Goal: Task Accomplishment & Management: Use online tool/utility

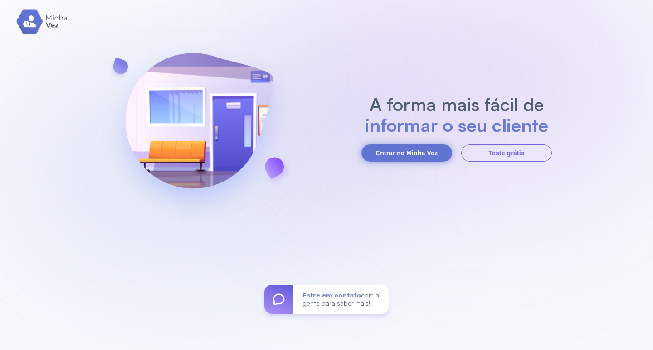
click at [418, 153] on button "Entrar no Minha Vez" at bounding box center [406, 153] width 91 height 17
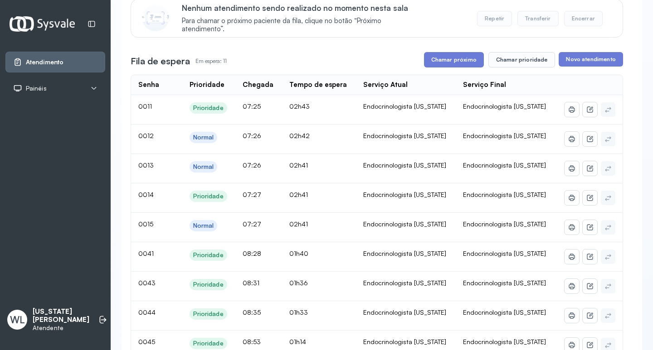
scroll to position [91, 0]
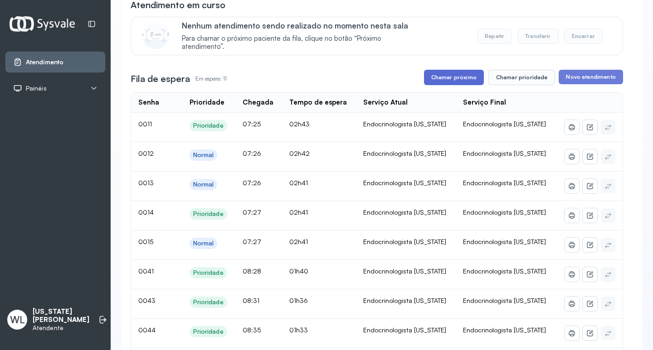
click at [438, 81] on button "Chamar próximo" at bounding box center [454, 77] width 60 height 15
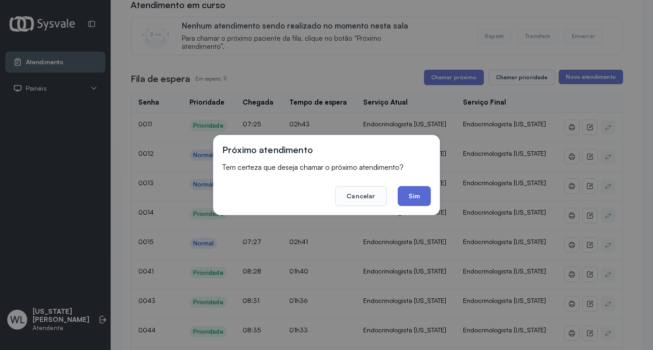
click at [417, 196] on button "Sim" at bounding box center [414, 196] width 33 height 20
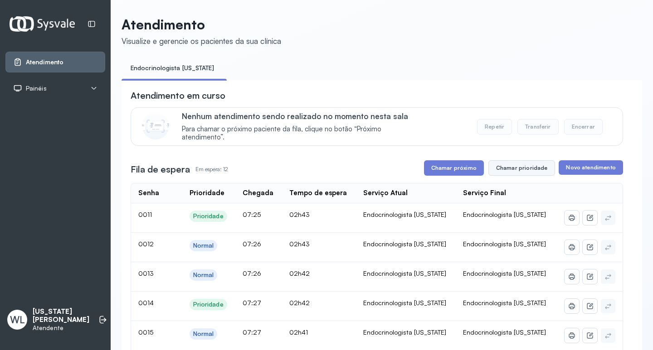
click at [512, 174] on button "Chamar prioridade" at bounding box center [521, 167] width 67 height 15
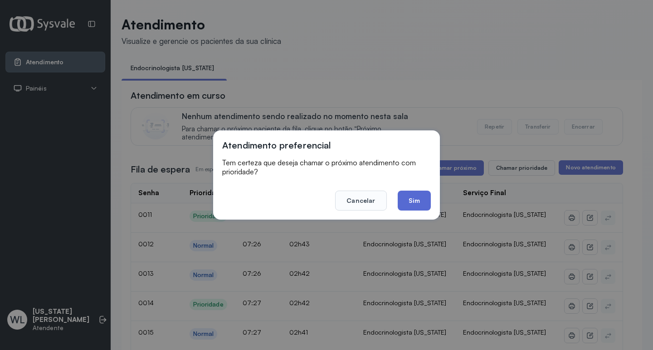
click at [424, 200] on button "Sim" at bounding box center [414, 201] width 33 height 20
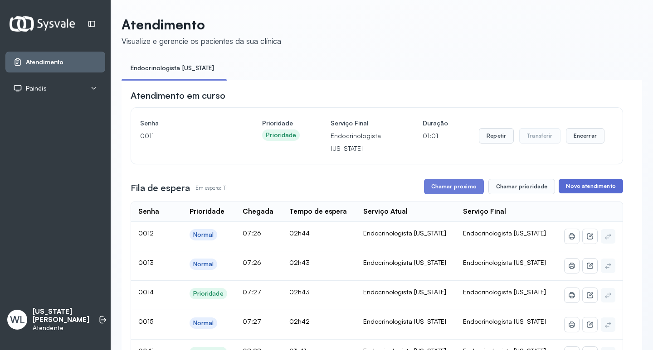
click at [578, 191] on button "Novo atendimento" at bounding box center [590, 186] width 64 height 15
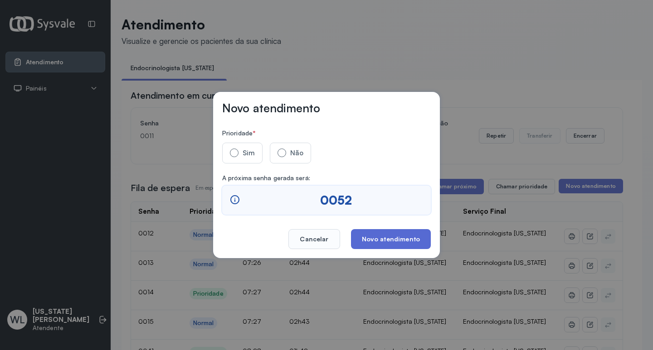
click at [411, 238] on button "Novo atendimento" at bounding box center [391, 239] width 80 height 20
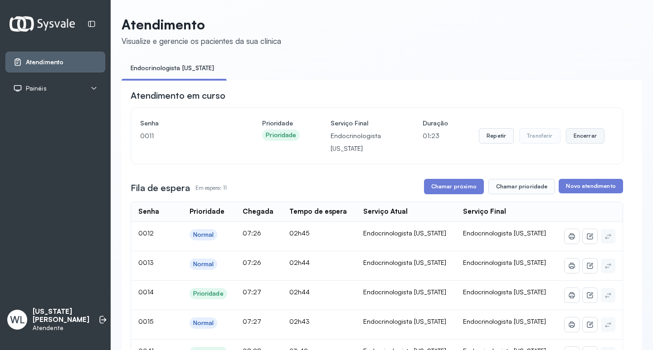
click at [574, 141] on button "Encerrar" at bounding box center [585, 135] width 39 height 15
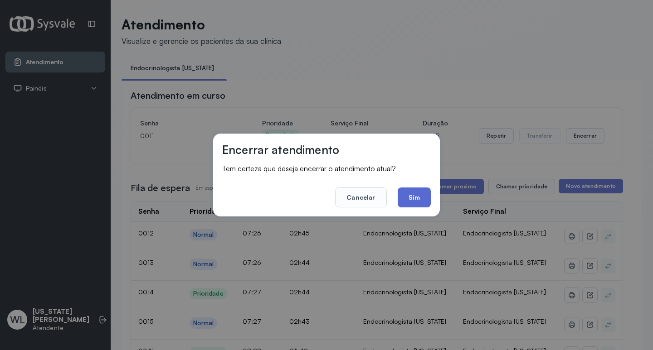
click at [413, 202] on button "Sim" at bounding box center [414, 198] width 33 height 20
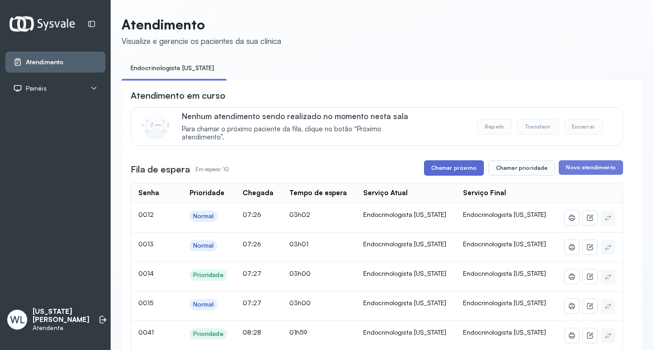
click at [433, 173] on button "Chamar próximo" at bounding box center [454, 167] width 60 height 15
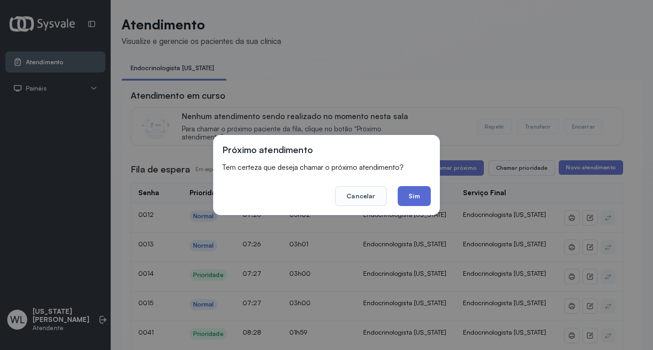
click at [420, 196] on button "Sim" at bounding box center [414, 196] width 33 height 20
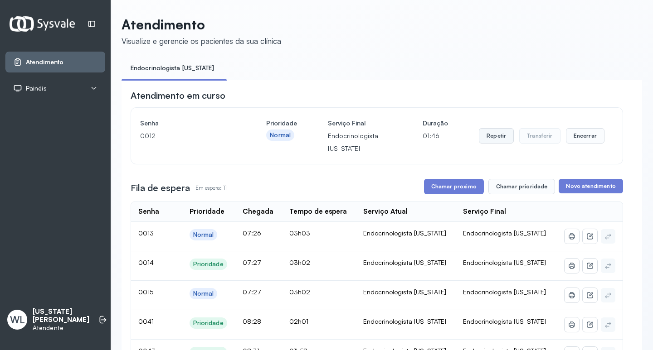
click at [499, 138] on button "Repetir" at bounding box center [496, 135] width 35 height 15
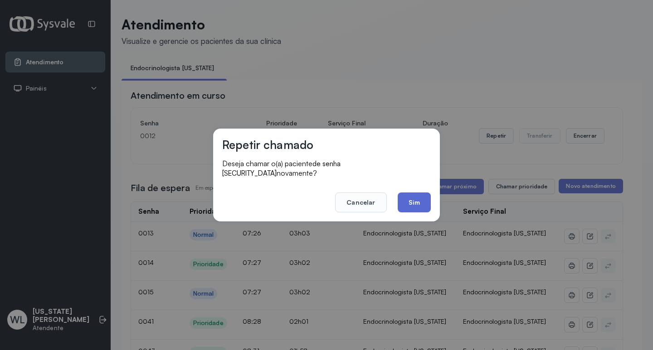
click at [414, 196] on button "Sim" at bounding box center [414, 203] width 33 height 20
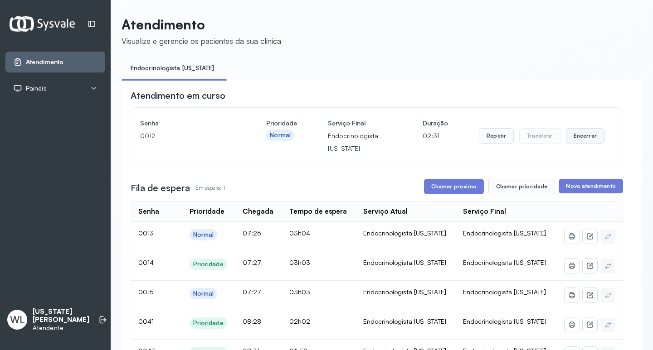
click at [574, 141] on button "Encerrar" at bounding box center [585, 135] width 39 height 15
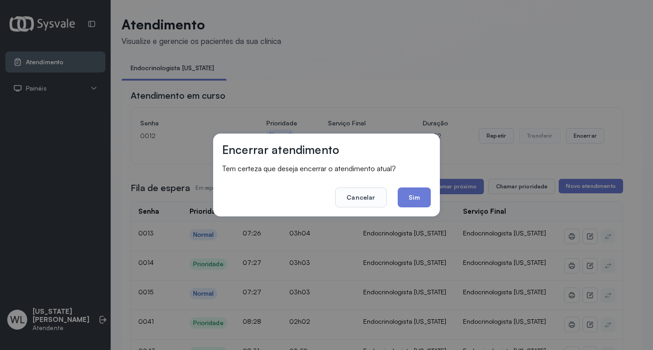
click at [411, 196] on button "Sim" at bounding box center [414, 198] width 33 height 20
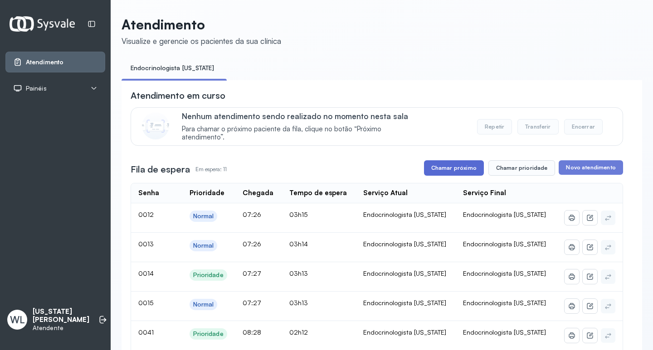
click at [464, 170] on button "Chamar próximo" at bounding box center [454, 167] width 60 height 15
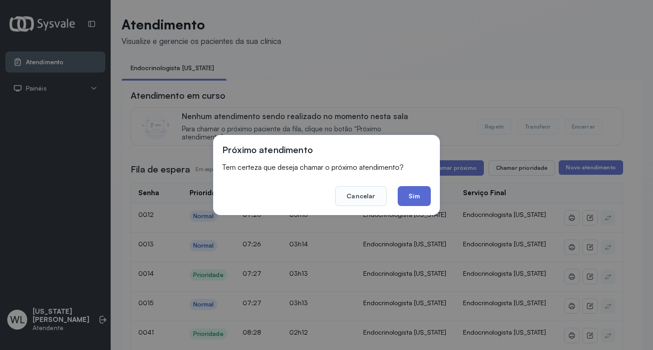
click at [408, 195] on button "Sim" at bounding box center [414, 196] width 33 height 20
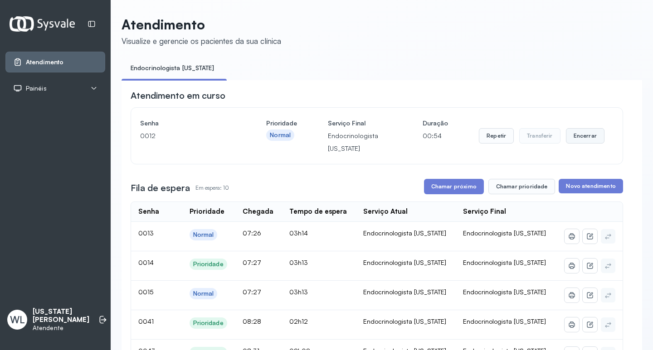
click at [571, 140] on button "Encerrar" at bounding box center [585, 135] width 39 height 15
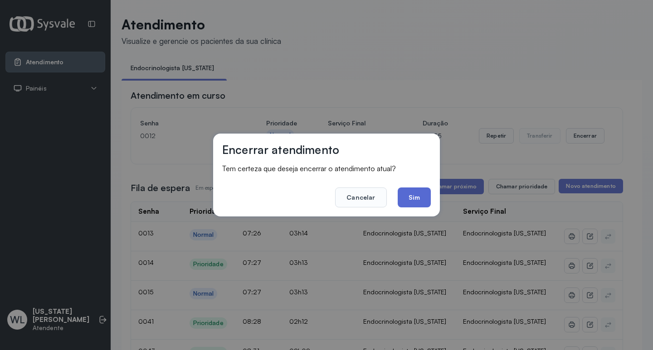
click at [425, 200] on button "Sim" at bounding box center [414, 198] width 33 height 20
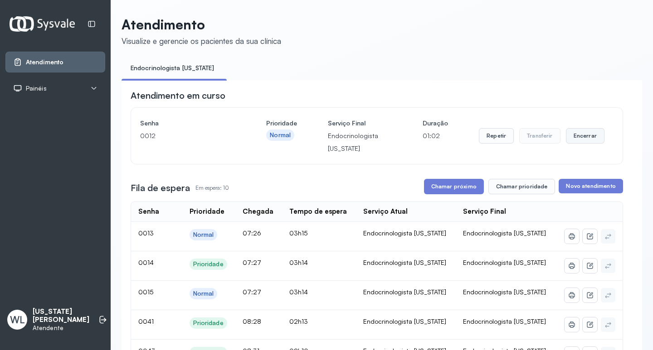
click at [578, 141] on button "Encerrar" at bounding box center [585, 135] width 39 height 15
click at [573, 141] on button "Encerrar" at bounding box center [585, 135] width 39 height 15
click at [581, 143] on button "Encerrar" at bounding box center [585, 135] width 39 height 15
click at [581, 144] on button "Encerrar" at bounding box center [585, 135] width 39 height 15
click at [456, 191] on button "Chamar próximo" at bounding box center [454, 186] width 60 height 15
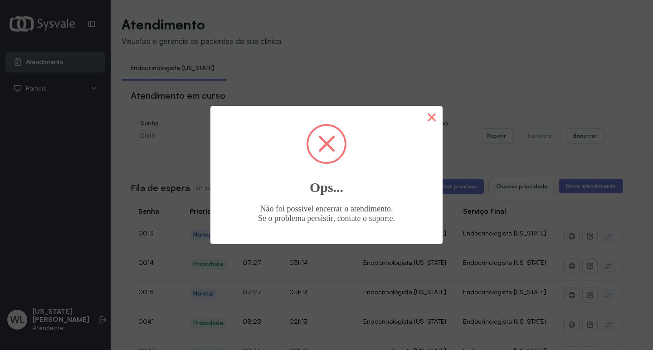
click at [431, 117] on button "×" at bounding box center [432, 117] width 22 height 22
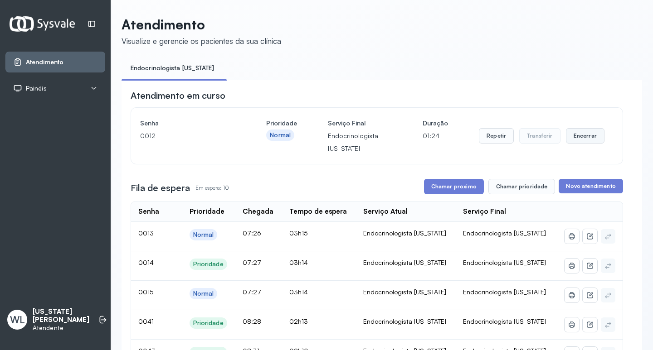
click at [576, 142] on button "Encerrar" at bounding box center [585, 135] width 39 height 15
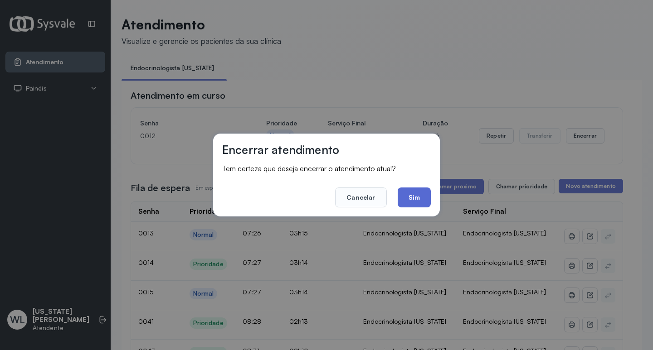
click at [419, 199] on button "Sim" at bounding box center [414, 198] width 33 height 20
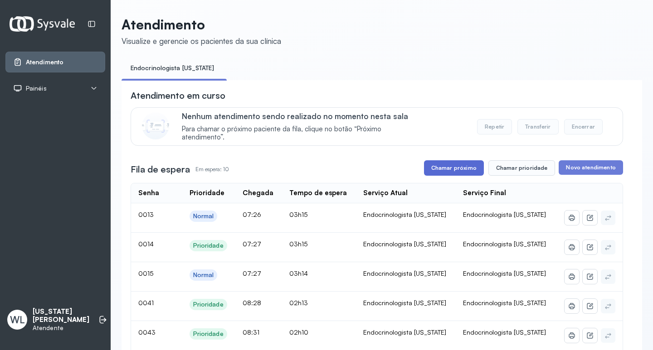
click at [451, 171] on button "Chamar próximo" at bounding box center [454, 167] width 60 height 15
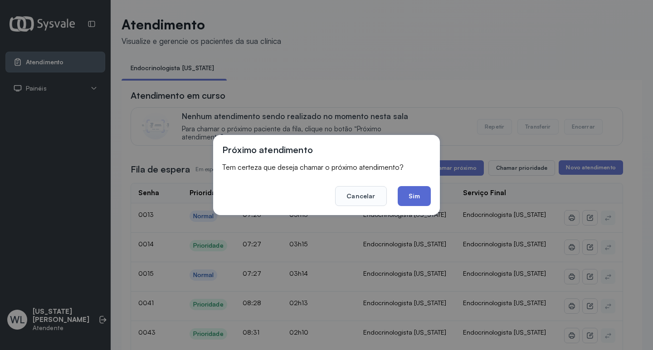
click at [414, 194] on button "Sim" at bounding box center [414, 196] width 33 height 20
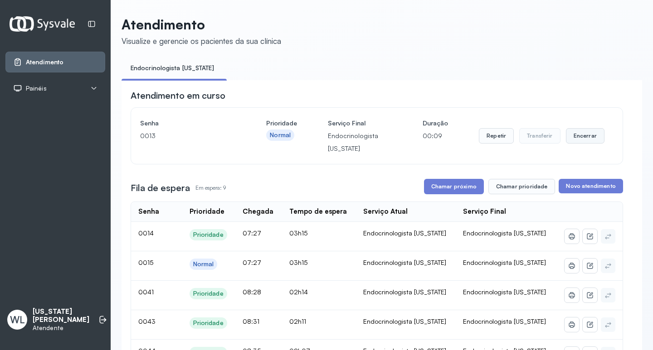
click at [577, 137] on button "Encerrar" at bounding box center [585, 135] width 39 height 15
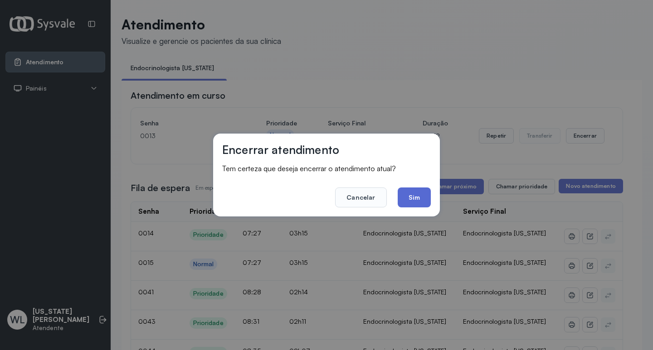
click at [419, 198] on button "Sim" at bounding box center [414, 198] width 33 height 20
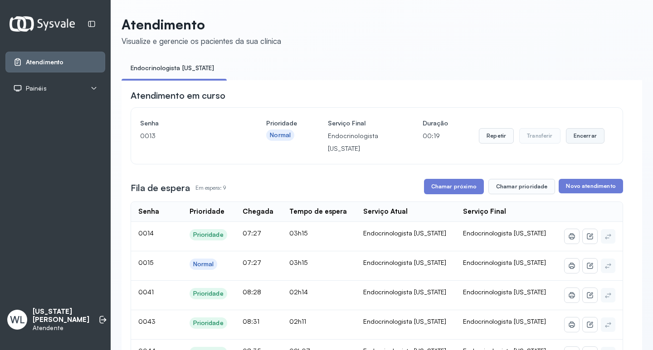
click at [585, 138] on button "Encerrar" at bounding box center [585, 135] width 39 height 15
click at [576, 141] on button "Encerrar" at bounding box center [585, 135] width 39 height 15
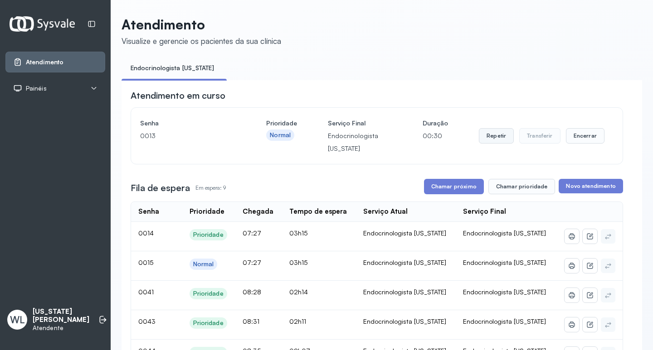
click at [498, 136] on button "Repetir" at bounding box center [496, 135] width 35 height 15
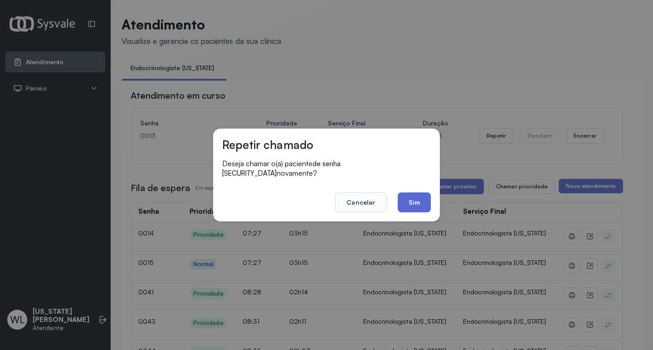
click at [423, 199] on button "Sim" at bounding box center [414, 203] width 33 height 20
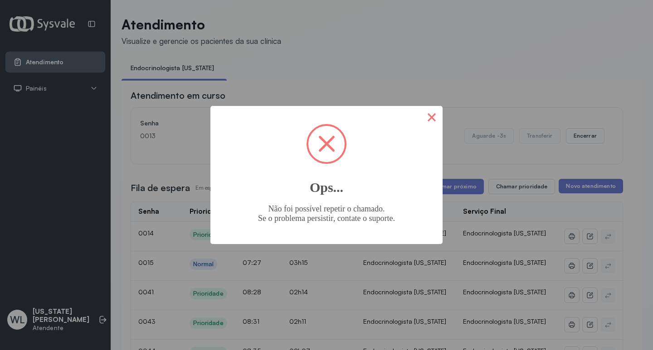
click at [432, 120] on button "×" at bounding box center [432, 117] width 22 height 22
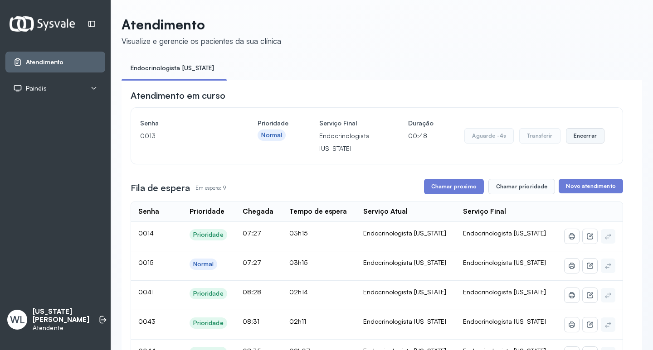
click at [579, 139] on button "Encerrar" at bounding box center [585, 135] width 39 height 15
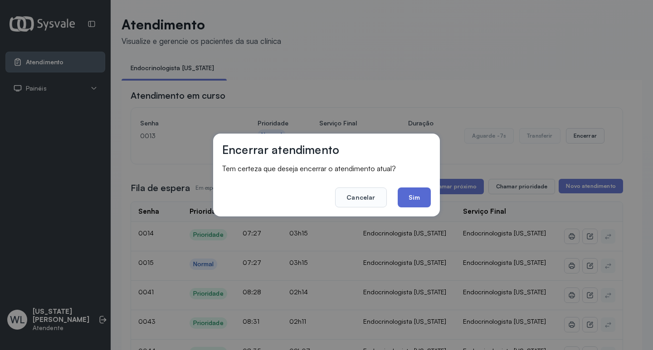
click at [414, 196] on button "Sim" at bounding box center [414, 198] width 33 height 20
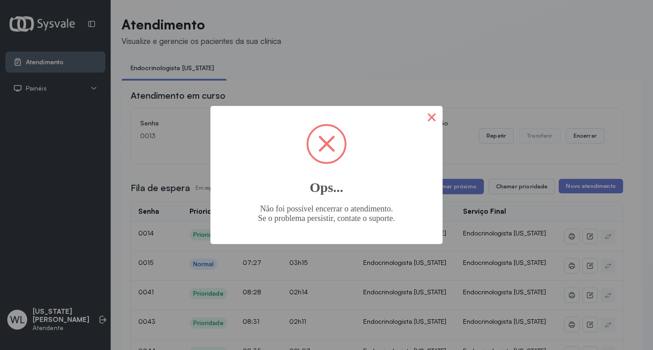
click at [433, 124] on button "×" at bounding box center [432, 117] width 22 height 22
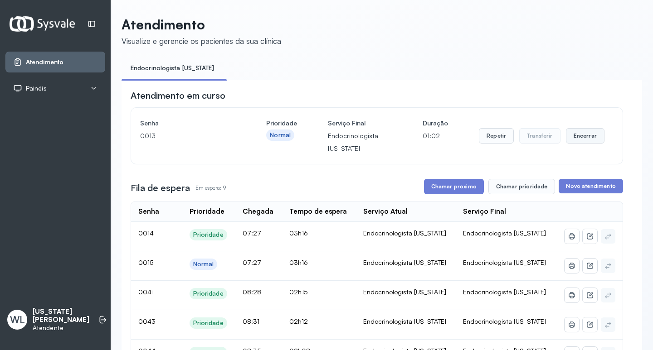
click at [573, 139] on button "Encerrar" at bounding box center [585, 135] width 39 height 15
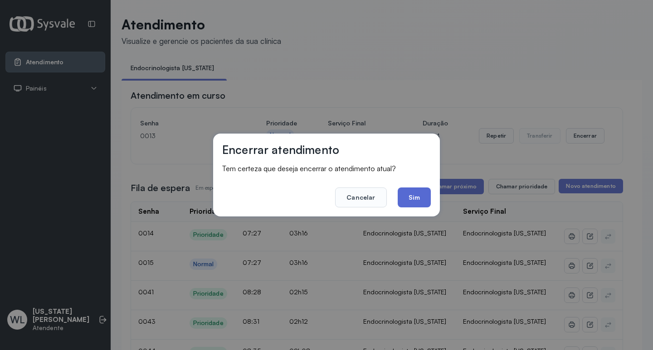
click at [412, 199] on button "Sim" at bounding box center [414, 198] width 33 height 20
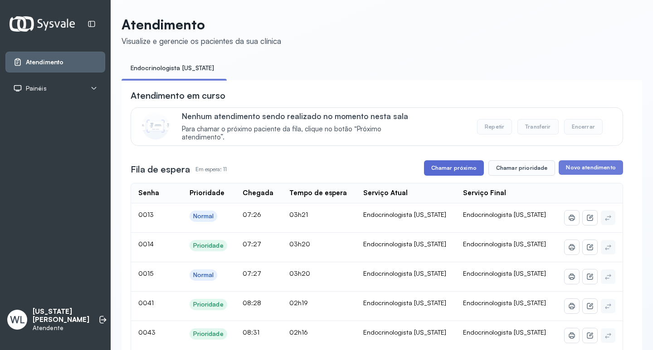
click at [462, 167] on button "Chamar próximo" at bounding box center [454, 167] width 60 height 15
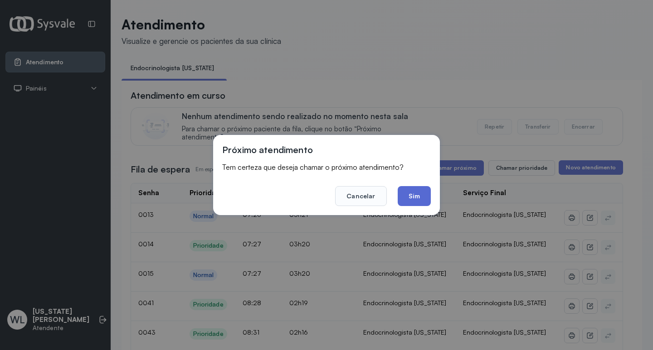
click at [413, 194] on button "Sim" at bounding box center [414, 196] width 33 height 20
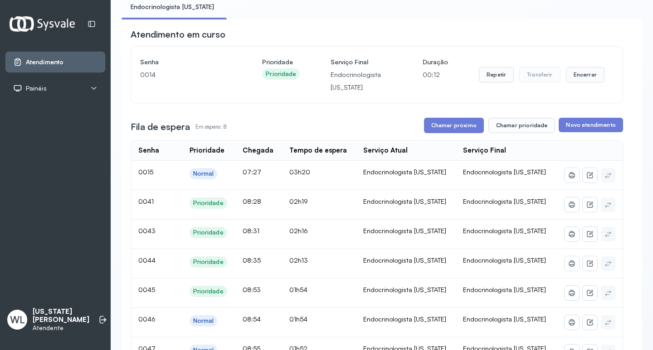
scroll to position [45, 0]
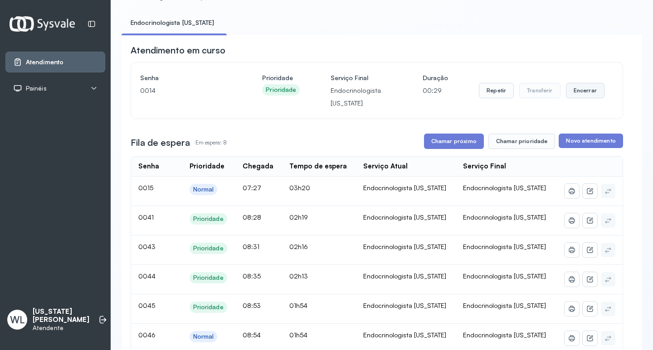
click at [580, 97] on button "Encerrar" at bounding box center [585, 90] width 39 height 15
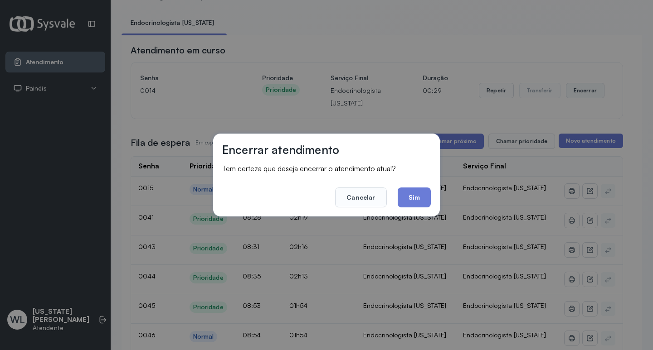
click at [580, 97] on div "Encerrar atendimento Tem certeza que deseja encerrar o atendimento atual? Cance…" at bounding box center [326, 175] width 653 height 350
click at [417, 194] on button "Sim" at bounding box center [414, 198] width 33 height 20
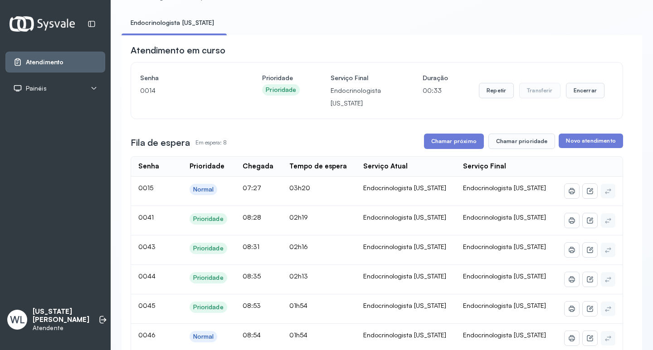
scroll to position [0, 0]
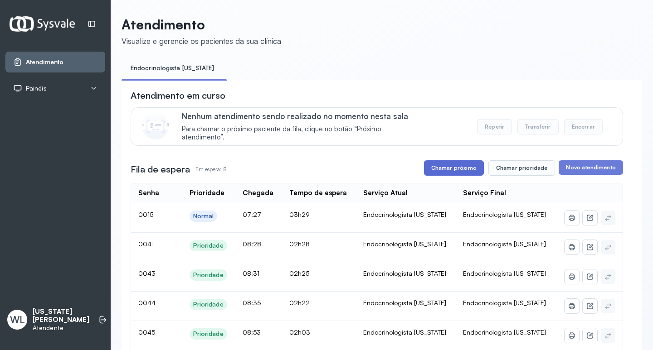
click at [458, 167] on button "Chamar próximo" at bounding box center [454, 167] width 60 height 15
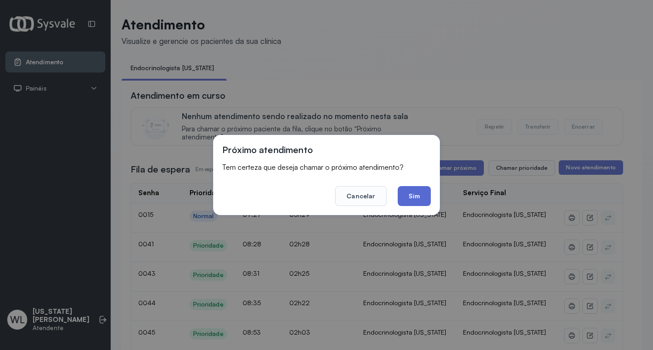
click at [408, 199] on button "Sim" at bounding box center [414, 196] width 33 height 20
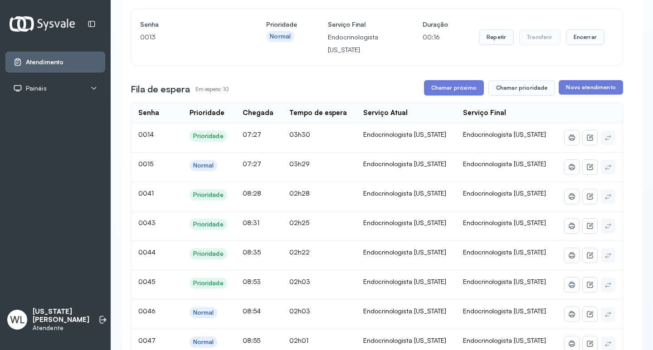
scroll to position [45, 0]
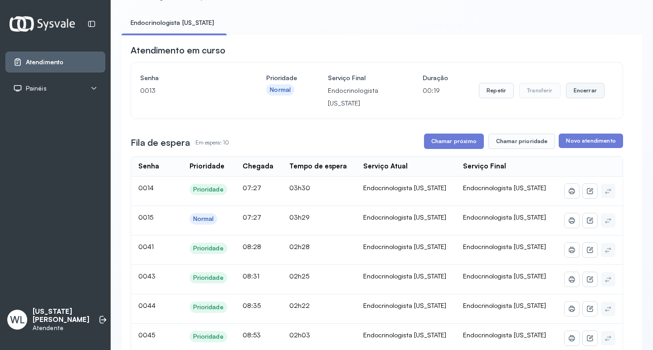
click at [575, 93] on button "Encerrar" at bounding box center [585, 90] width 39 height 15
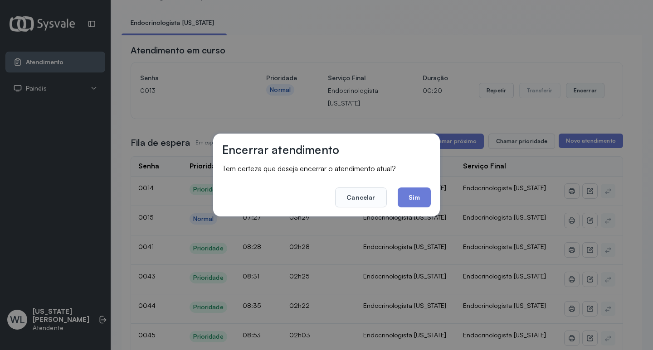
click at [575, 93] on div "Encerrar atendimento Tem certeza que deseja encerrar o atendimento atual? Cance…" at bounding box center [326, 175] width 653 height 350
click at [414, 196] on button "Sim" at bounding box center [414, 198] width 33 height 20
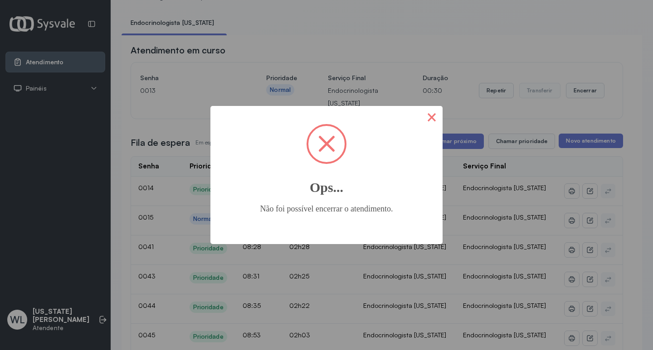
click at [434, 119] on button "×" at bounding box center [432, 117] width 22 height 22
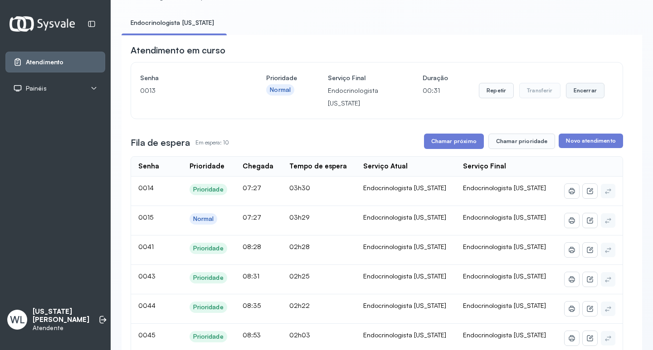
click at [570, 92] on button "Encerrar" at bounding box center [585, 90] width 39 height 15
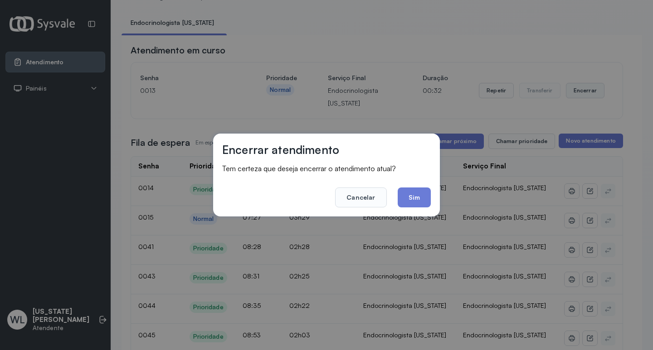
click at [570, 92] on div "Encerrar atendimento Tem certeza que deseja encerrar o atendimento atual? Cance…" at bounding box center [326, 175] width 653 height 350
click at [418, 190] on button "Sim" at bounding box center [414, 198] width 33 height 20
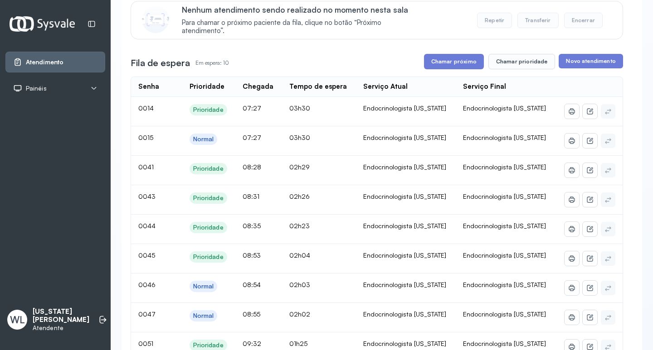
scroll to position [91, 0]
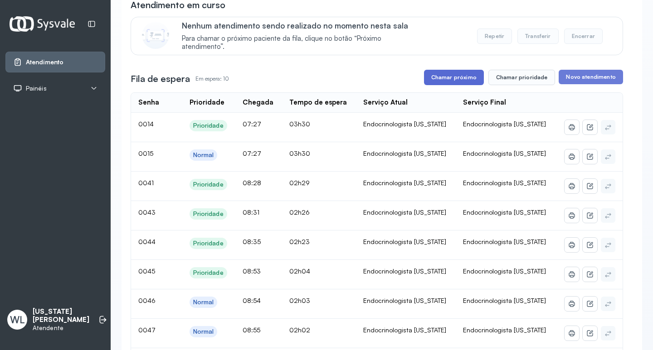
click at [454, 82] on button "Chamar próximo" at bounding box center [454, 77] width 60 height 15
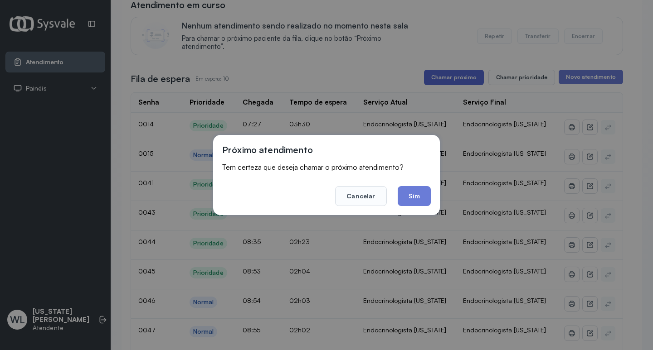
click at [454, 82] on div "Próximo atendimento Tem certeza que deseja chamar o próximo atendimento? Cancel…" at bounding box center [326, 175] width 653 height 350
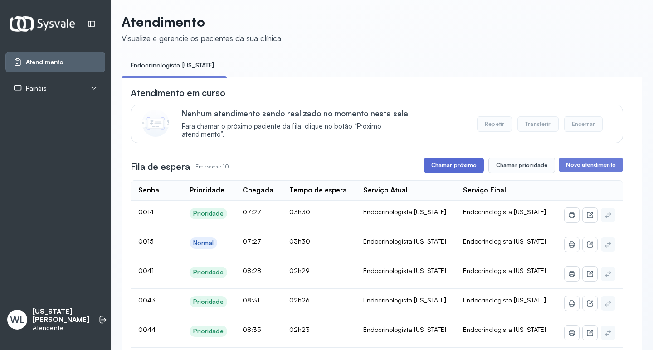
scroll to position [0, 0]
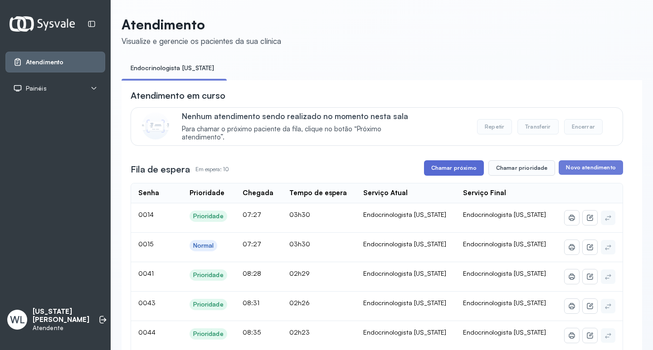
click at [447, 165] on button "Chamar próximo" at bounding box center [454, 167] width 60 height 15
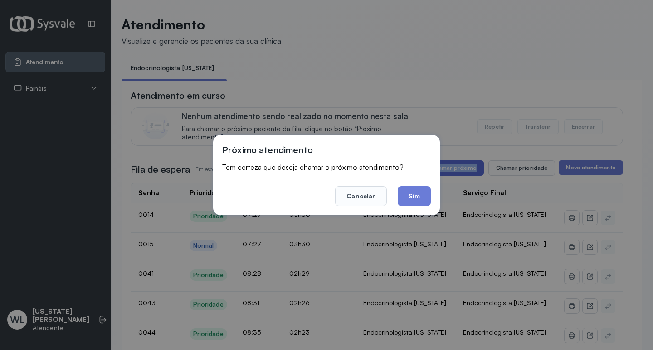
click at [447, 165] on div "Próximo atendimento Tem certeza que deseja chamar o próximo atendimento? Cancel…" at bounding box center [326, 175] width 653 height 350
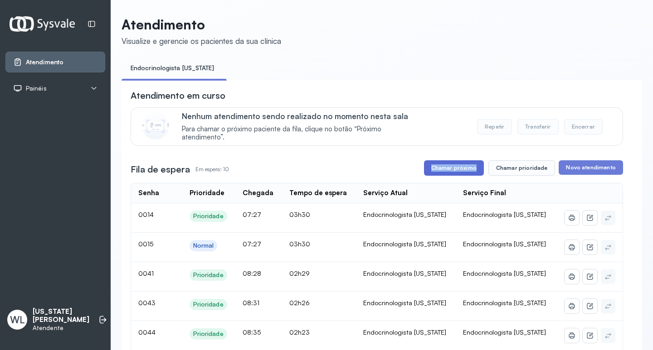
click at [447, 165] on button "Chamar próximo" at bounding box center [454, 167] width 60 height 15
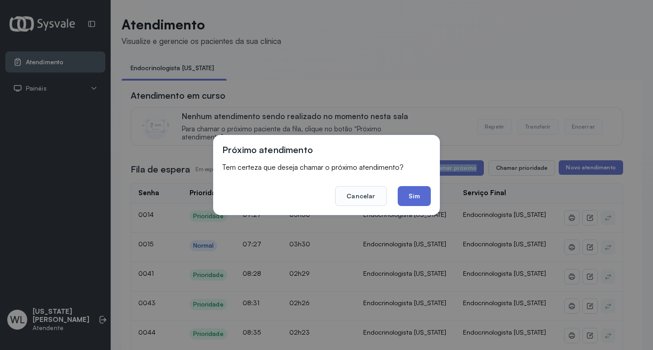
click at [411, 192] on button "Sim" at bounding box center [414, 196] width 33 height 20
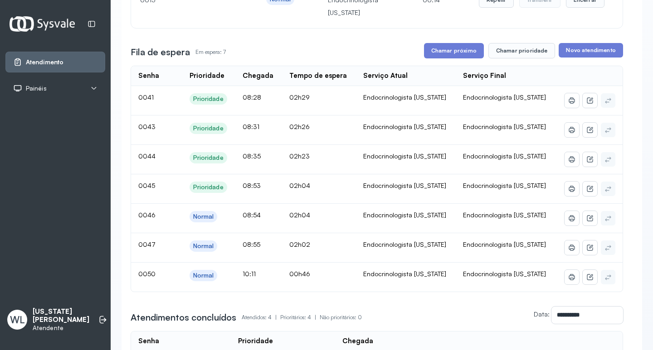
scroll to position [45, 0]
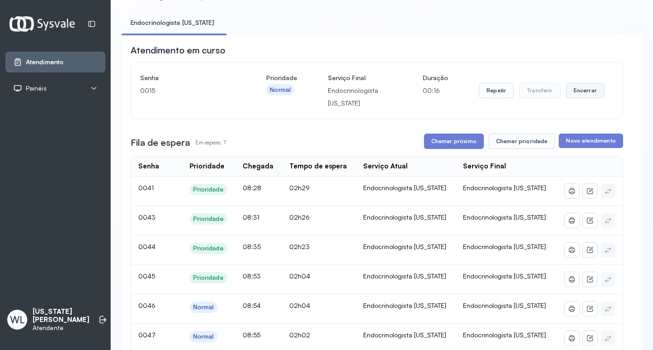
click at [578, 97] on button "Encerrar" at bounding box center [585, 90] width 39 height 15
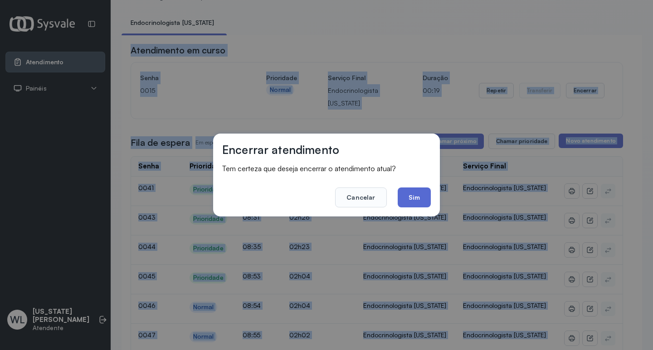
click at [412, 199] on button "Sim" at bounding box center [414, 198] width 33 height 20
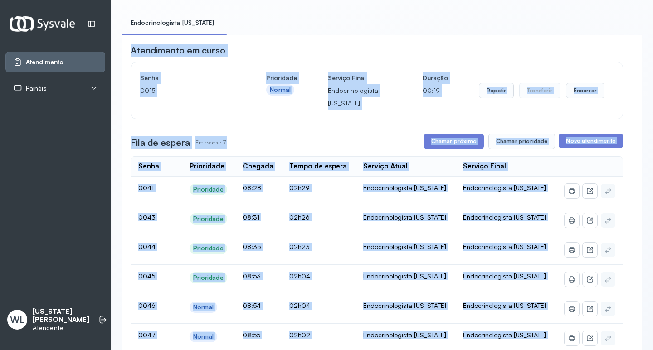
scroll to position [0, 0]
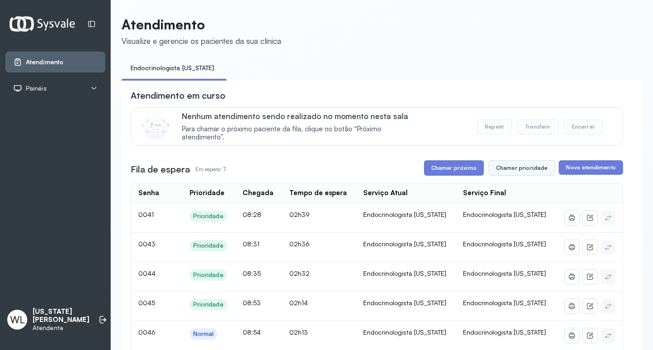
click at [512, 170] on button "Chamar prioridade" at bounding box center [521, 167] width 67 height 15
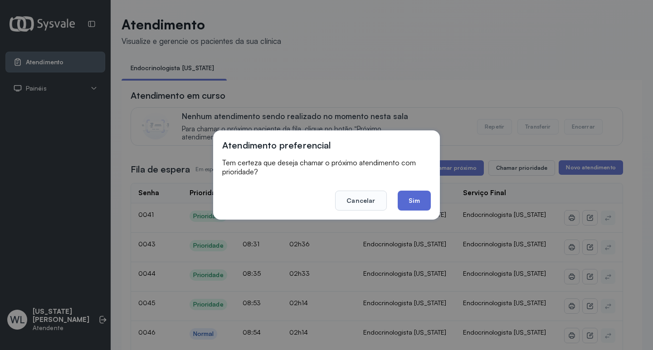
click at [411, 200] on button "Sim" at bounding box center [414, 201] width 33 height 20
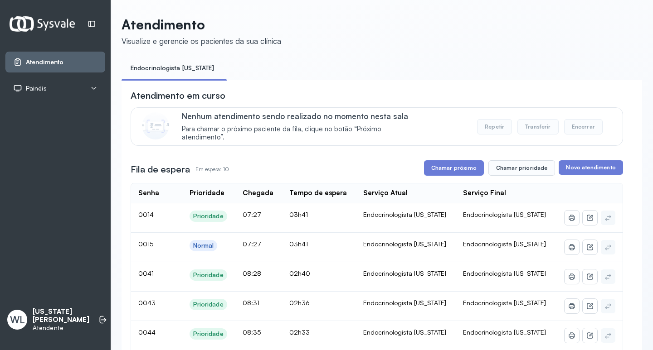
click at [572, 130] on button "Encerrar" at bounding box center [583, 126] width 39 height 15
click at [523, 170] on button "Chamar prioridade" at bounding box center [521, 167] width 67 height 15
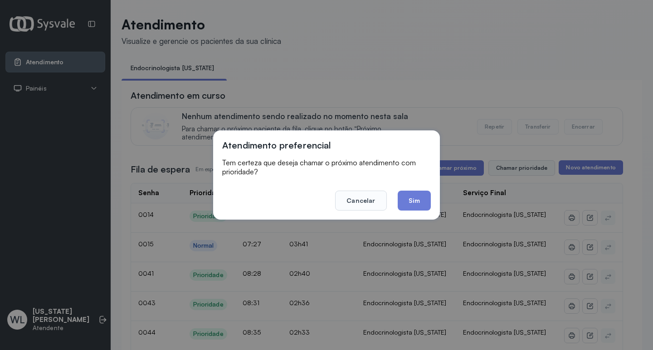
click at [523, 170] on div "Atendimento preferencial Tem certeza que deseja chamar o próximo atendimento co…" at bounding box center [326, 175] width 653 height 350
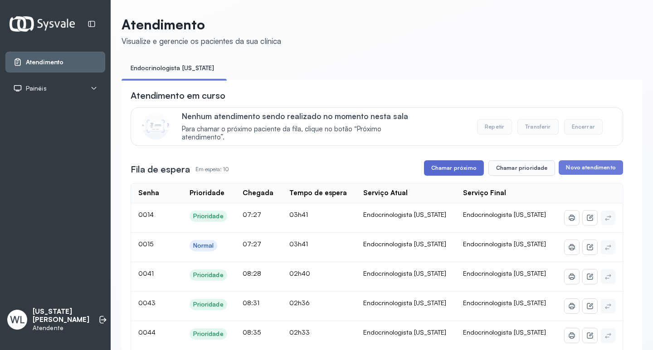
click at [452, 170] on button "Chamar próximo" at bounding box center [454, 167] width 60 height 15
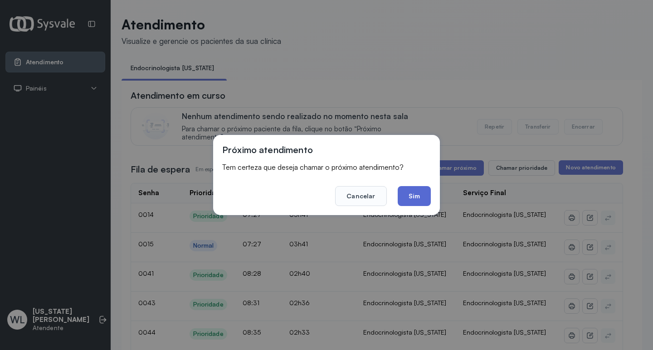
click at [408, 195] on button "Sim" at bounding box center [414, 196] width 33 height 20
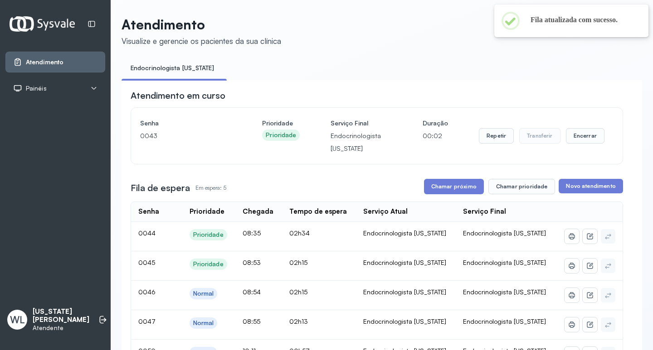
click at [375, 41] on header "Atendimento Visualize e gerencie os pacientes da sua clínica" at bounding box center [381, 31] width 520 height 30
click at [578, 139] on button "Encerrar" at bounding box center [585, 135] width 39 height 15
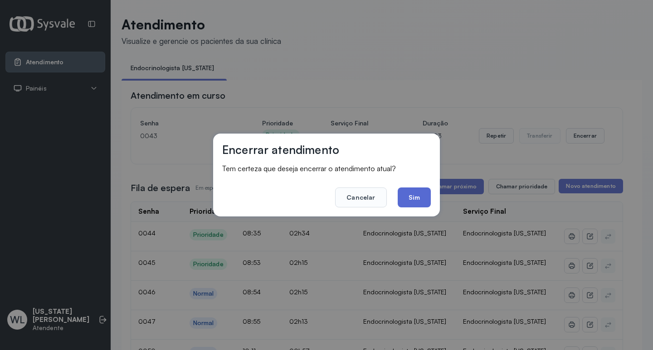
click at [407, 198] on button "Sim" at bounding box center [414, 198] width 33 height 20
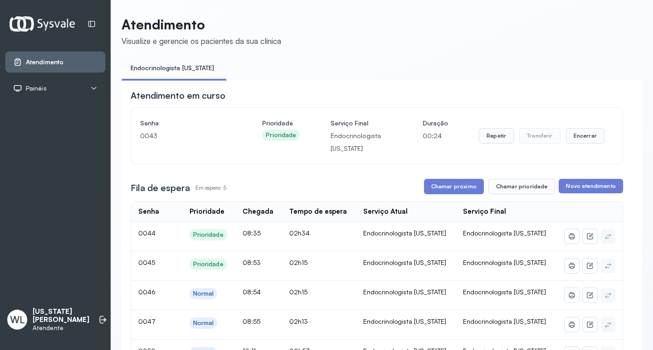
click at [407, 198] on div "**********" at bounding box center [377, 337] width 492 height 497
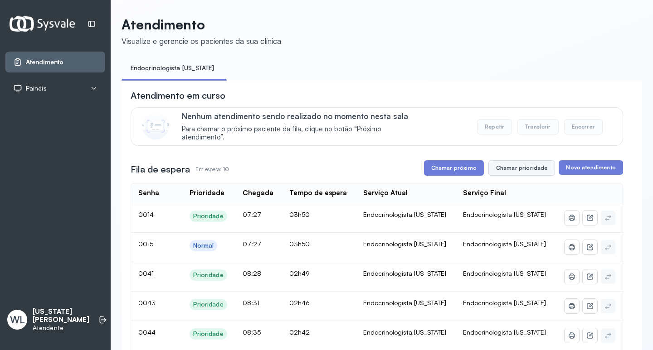
click at [512, 173] on button "Chamar prioridade" at bounding box center [521, 167] width 67 height 15
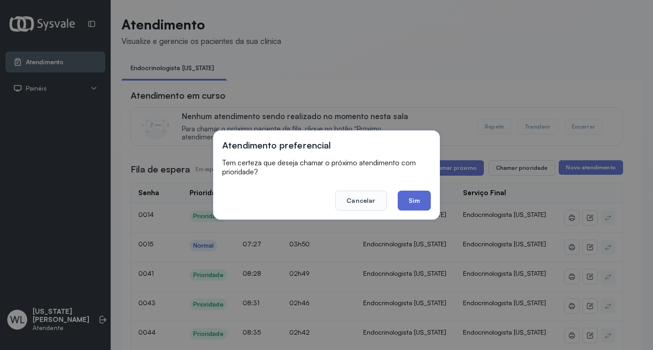
click at [417, 200] on button "Sim" at bounding box center [414, 201] width 33 height 20
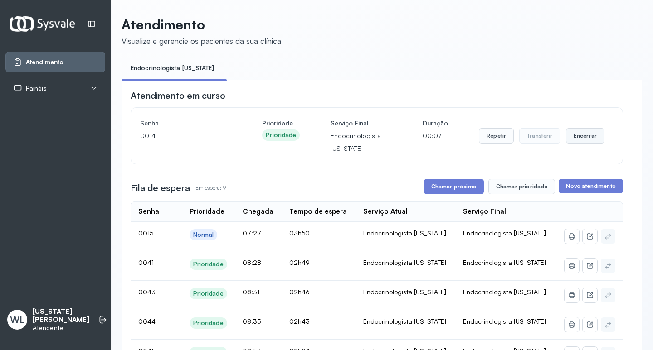
click at [572, 140] on button "Encerrar" at bounding box center [585, 135] width 39 height 15
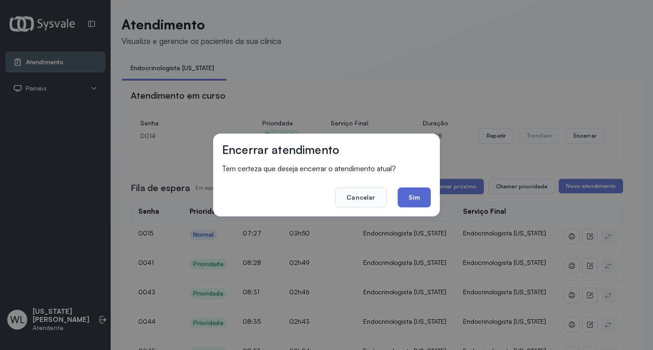
click at [414, 197] on button "Sim" at bounding box center [414, 198] width 33 height 20
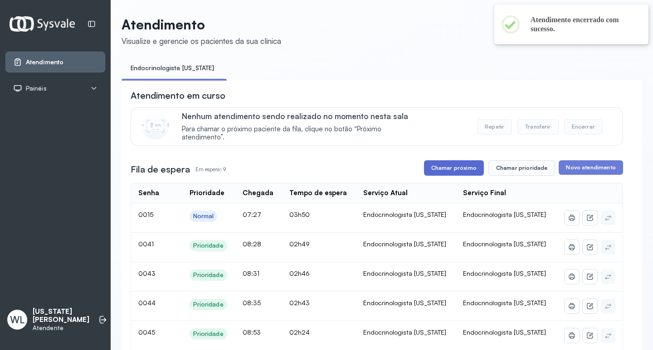
click at [462, 172] on button "Chamar próximo" at bounding box center [454, 167] width 60 height 15
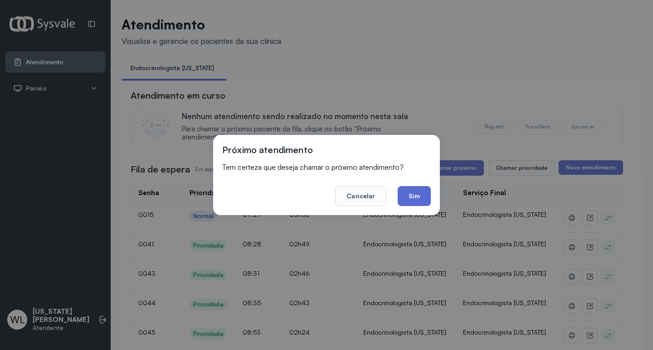
click at [413, 199] on button "Sim" at bounding box center [414, 196] width 33 height 20
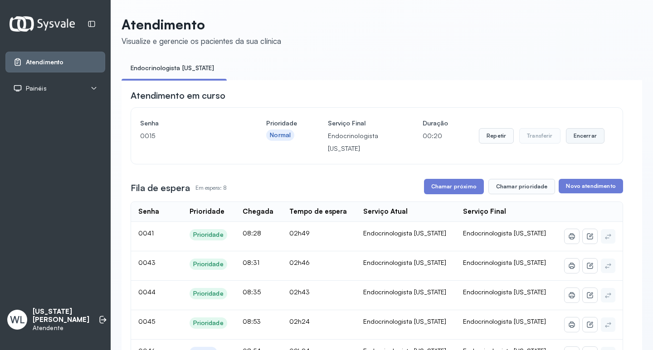
click at [572, 136] on button "Encerrar" at bounding box center [585, 135] width 39 height 15
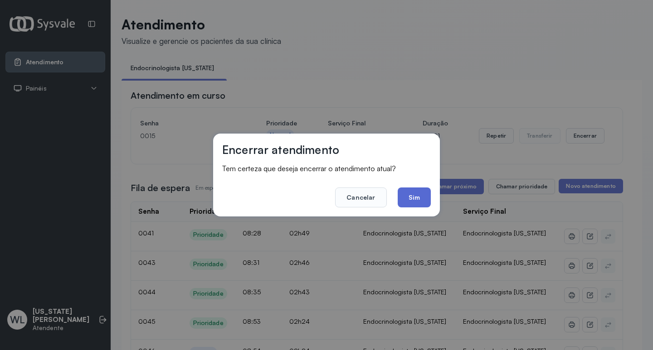
click at [419, 194] on button "Sim" at bounding box center [414, 198] width 33 height 20
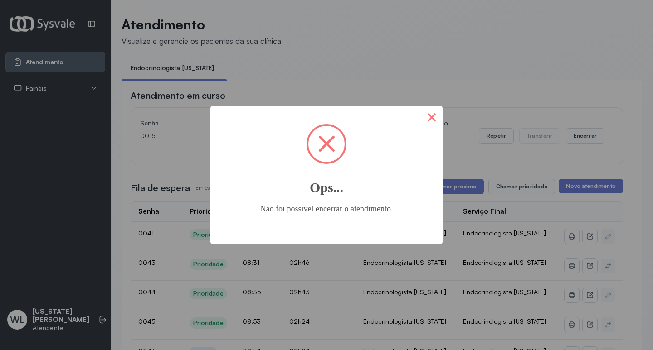
click at [429, 119] on button "×" at bounding box center [432, 117] width 22 height 22
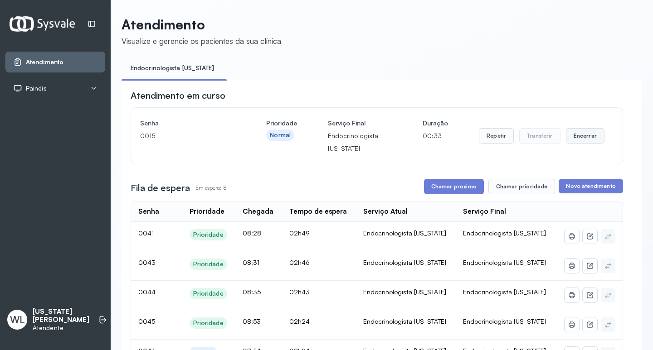
click at [579, 136] on button "Encerrar" at bounding box center [585, 135] width 39 height 15
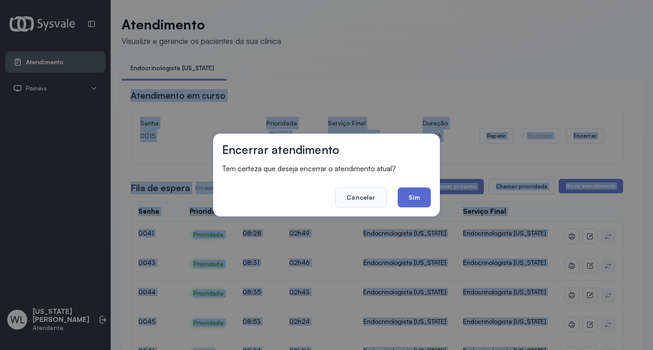
click at [411, 198] on button "Sim" at bounding box center [414, 198] width 33 height 20
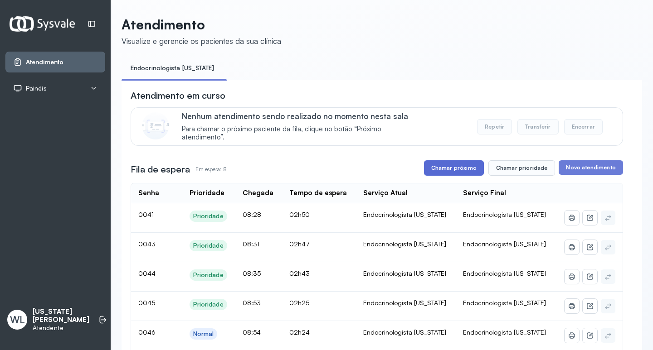
click at [453, 171] on button "Chamar próximo" at bounding box center [454, 167] width 60 height 15
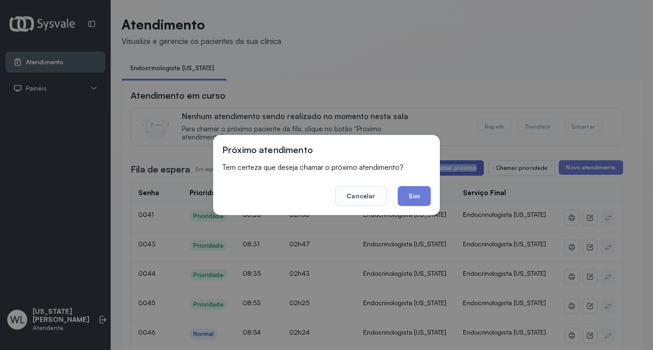
click at [453, 171] on div "Próximo atendimento Tem certeza que deseja chamar o próximo atendimento? Cancel…" at bounding box center [326, 175] width 653 height 350
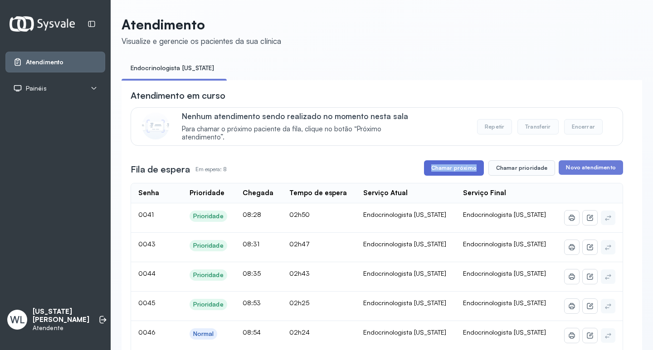
click at [453, 171] on button "Chamar próximo" at bounding box center [454, 167] width 60 height 15
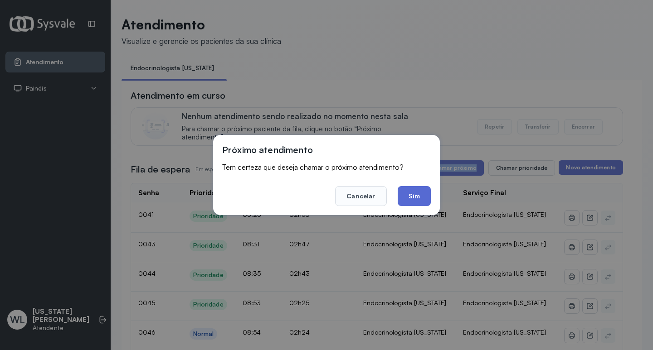
click at [405, 194] on button "Sim" at bounding box center [414, 196] width 33 height 20
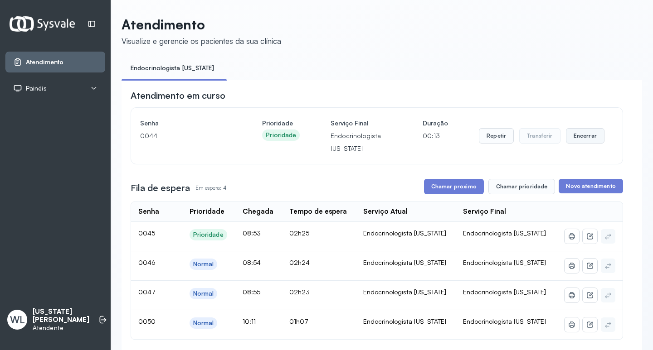
click at [572, 139] on button "Encerrar" at bounding box center [585, 135] width 39 height 15
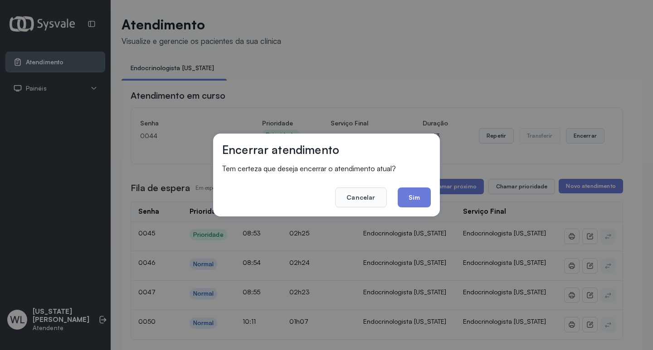
click at [572, 139] on div "Encerrar atendimento Tem certeza que deseja encerrar o atendimento atual? Cance…" at bounding box center [326, 175] width 653 height 350
click at [417, 196] on button "Sim" at bounding box center [414, 198] width 33 height 20
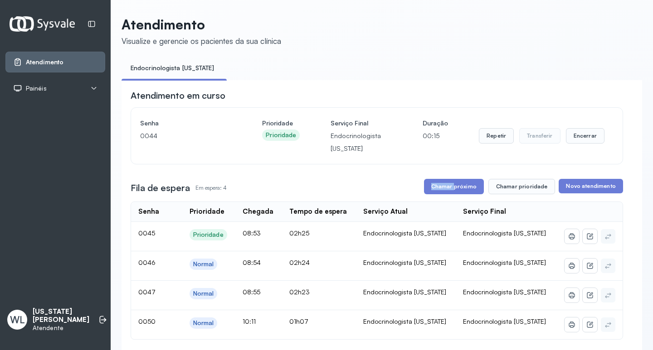
click at [417, 194] on div "Fila de espera Em espera: 4 Chamar próximo Chamar prioridade Novo atendimento" at bounding box center [377, 186] width 492 height 15
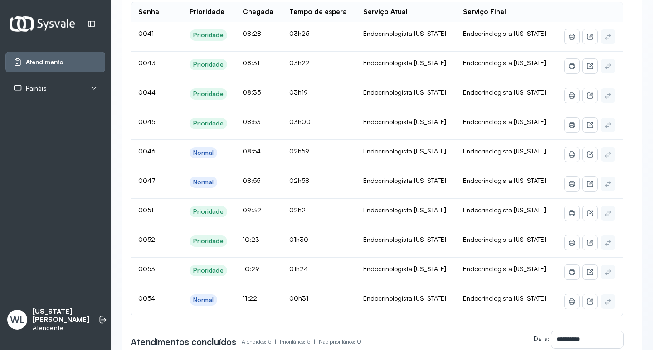
scroll to position [91, 0]
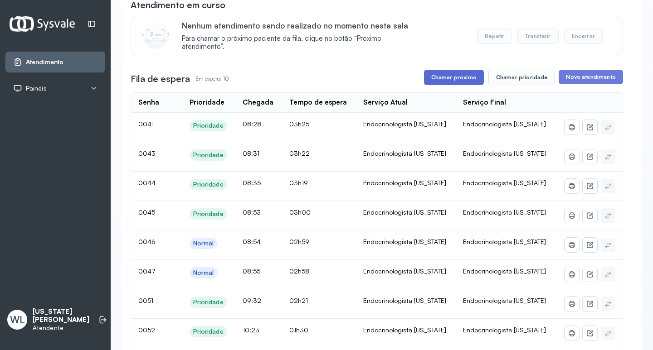
click at [452, 78] on button "Chamar próximo" at bounding box center [454, 77] width 60 height 15
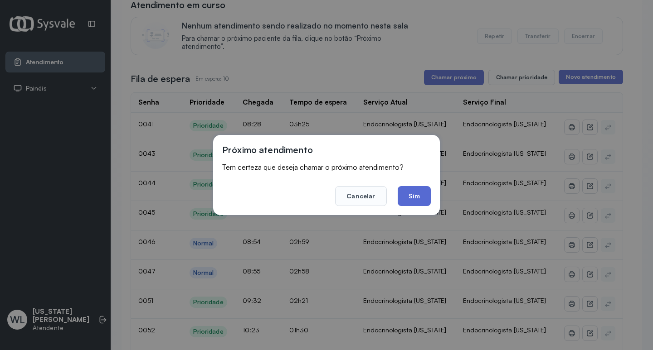
click at [407, 199] on button "Sim" at bounding box center [414, 196] width 33 height 20
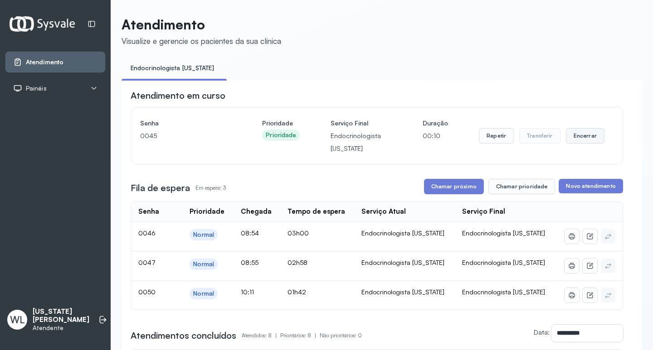
click at [582, 138] on button "Encerrar" at bounding box center [585, 135] width 39 height 15
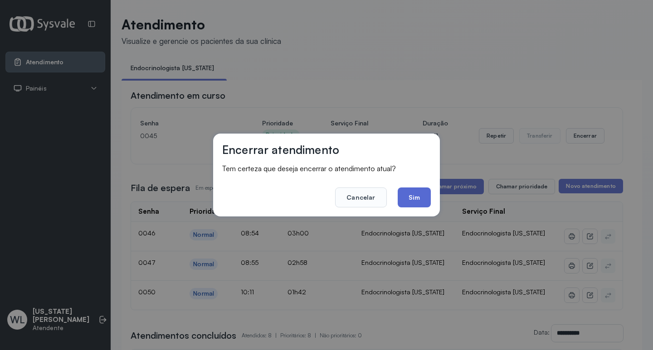
click at [416, 196] on button "Sim" at bounding box center [414, 198] width 33 height 20
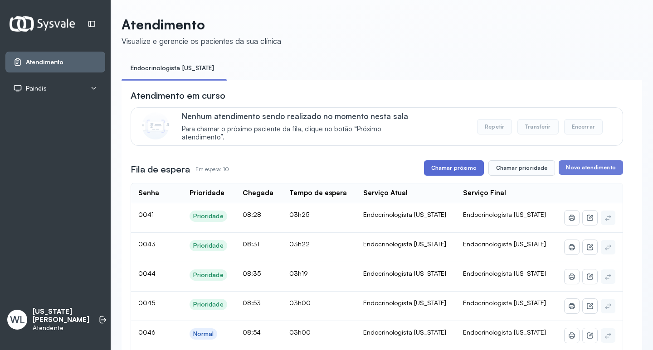
click at [447, 169] on button "Chamar próximo" at bounding box center [454, 167] width 60 height 15
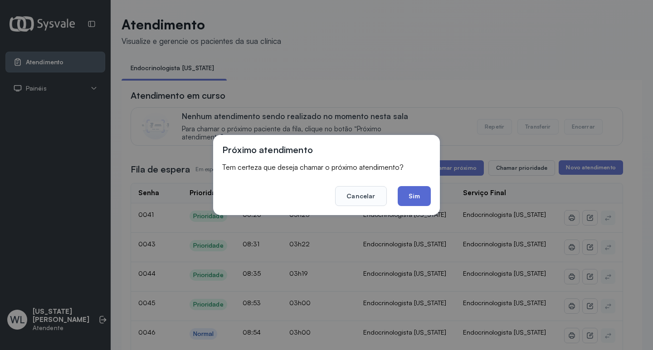
click at [417, 192] on button "Sim" at bounding box center [414, 196] width 33 height 20
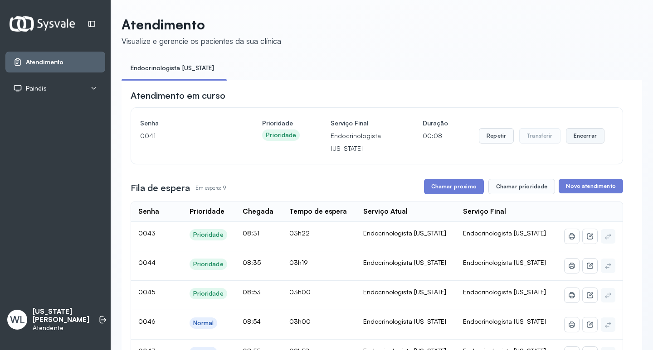
click at [571, 139] on button "Encerrar" at bounding box center [585, 135] width 39 height 15
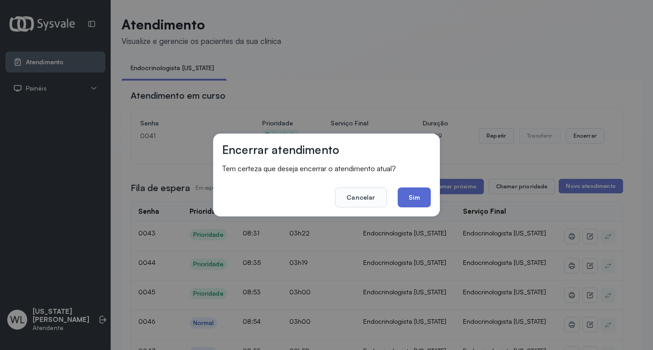
click at [420, 199] on button "Sim" at bounding box center [414, 198] width 33 height 20
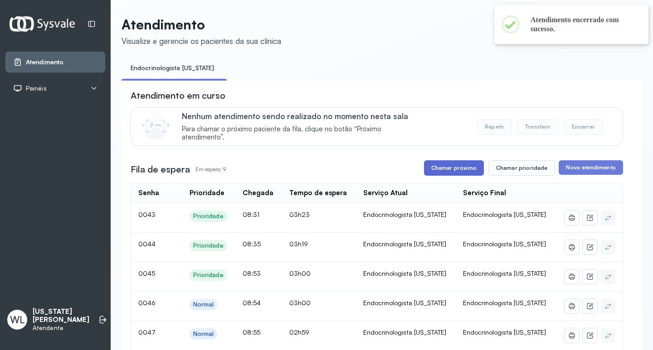
click at [441, 170] on button "Chamar próximo" at bounding box center [454, 167] width 60 height 15
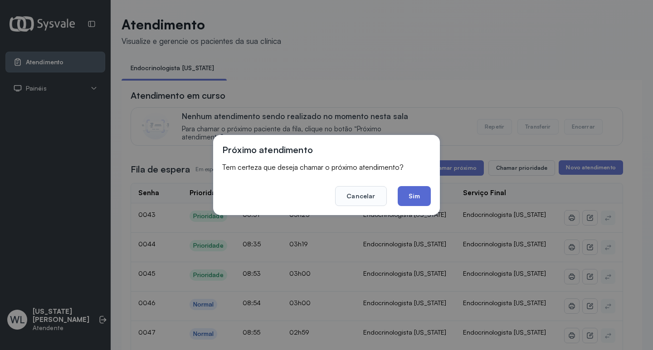
click at [422, 193] on button "Sim" at bounding box center [414, 196] width 33 height 20
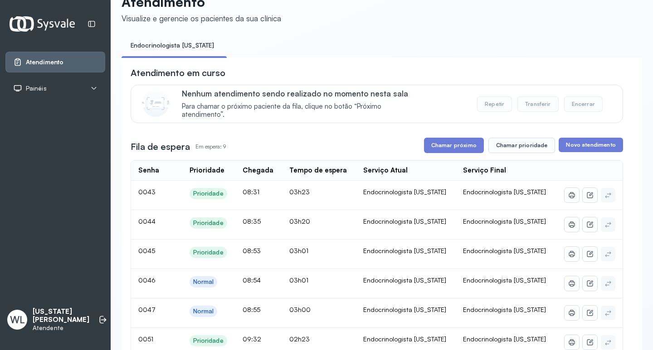
scroll to position [45, 0]
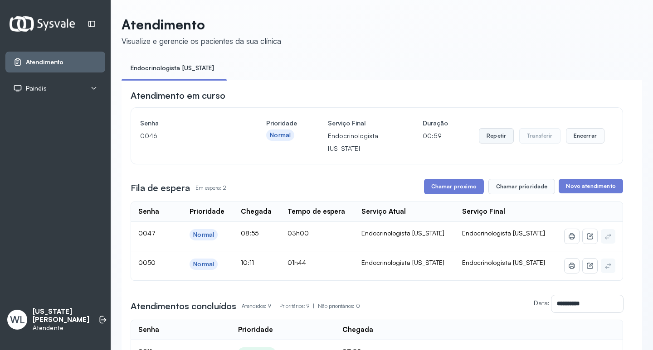
click at [479, 143] on button "Repetir" at bounding box center [496, 135] width 35 height 15
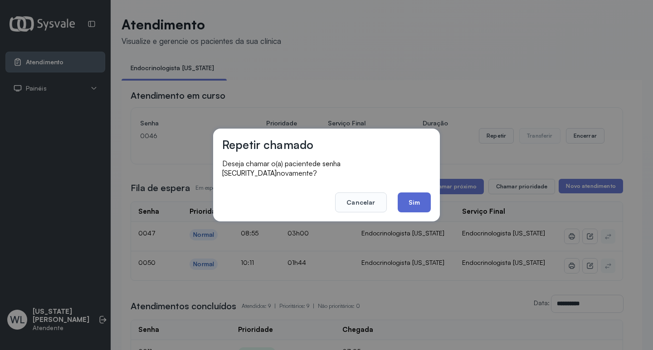
click at [415, 197] on button "Sim" at bounding box center [414, 203] width 33 height 20
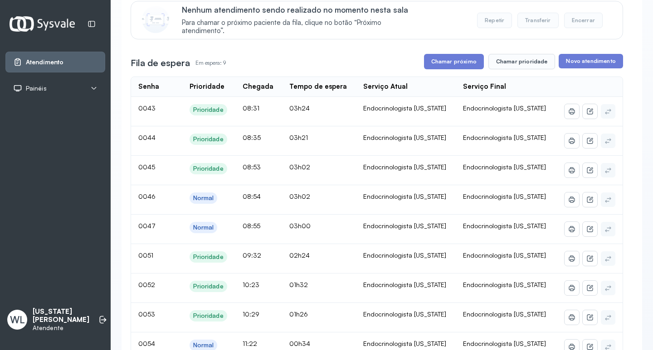
scroll to position [91, 0]
